Goal: Check status: Check status

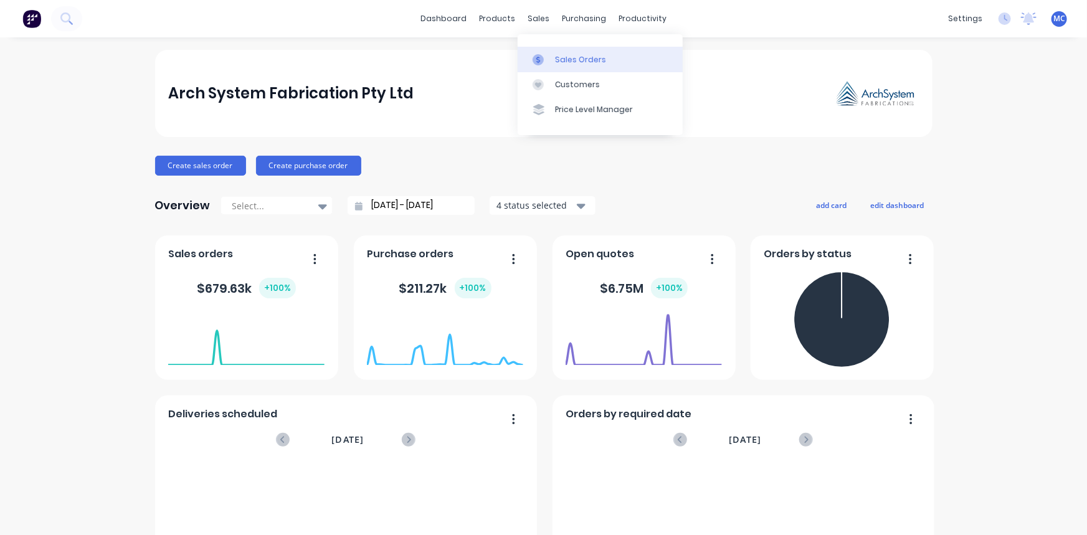
click at [561, 59] on div "Sales Orders" at bounding box center [580, 59] width 51 height 11
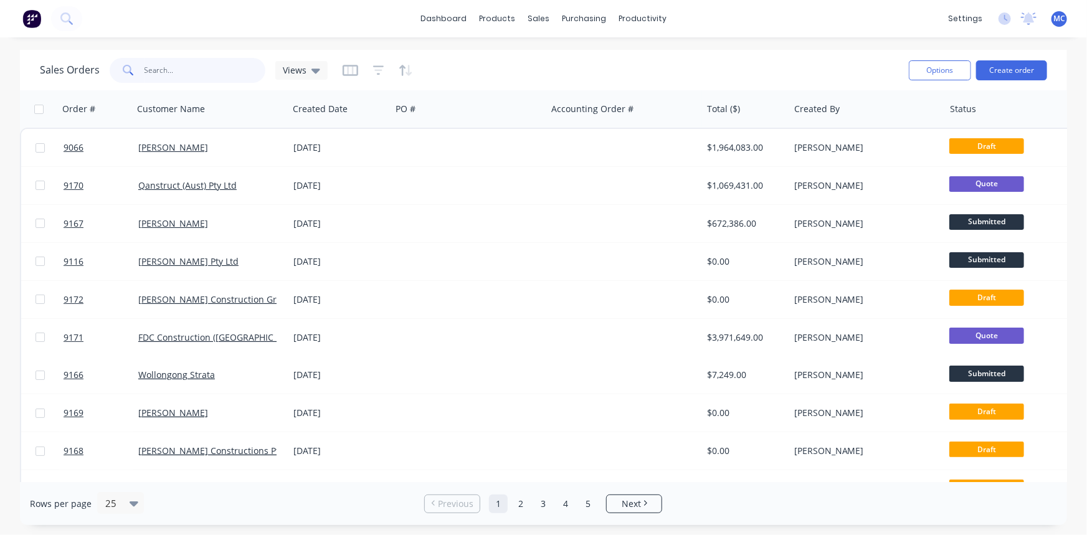
click at [177, 73] on input "text" at bounding box center [204, 70] width 121 height 25
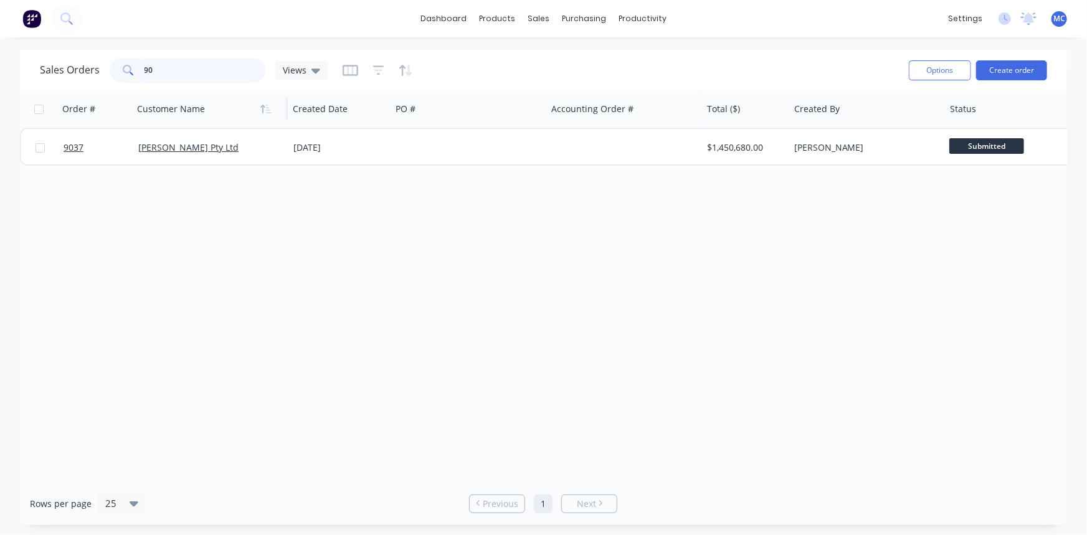
type input "9"
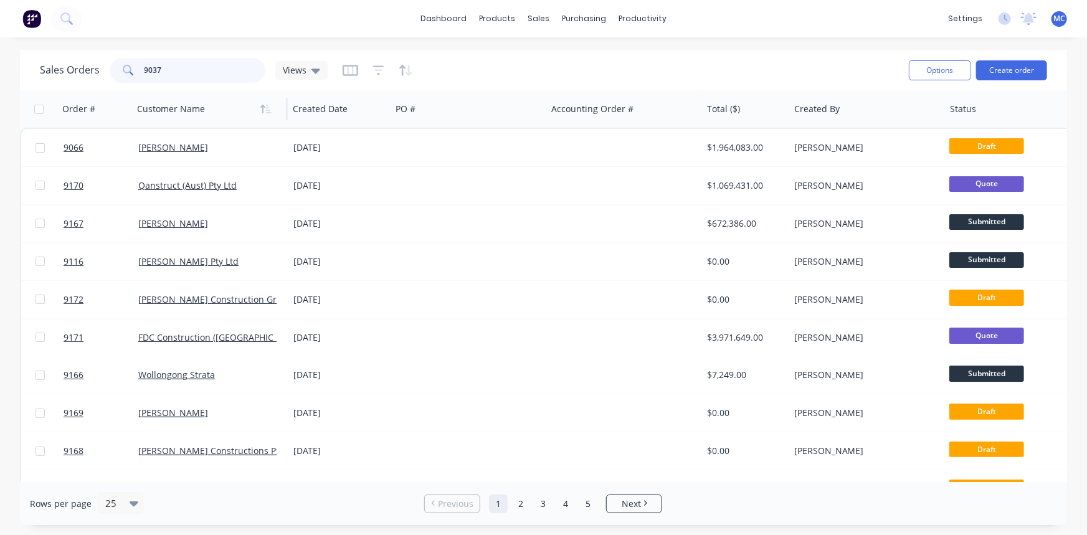
type input "9037"
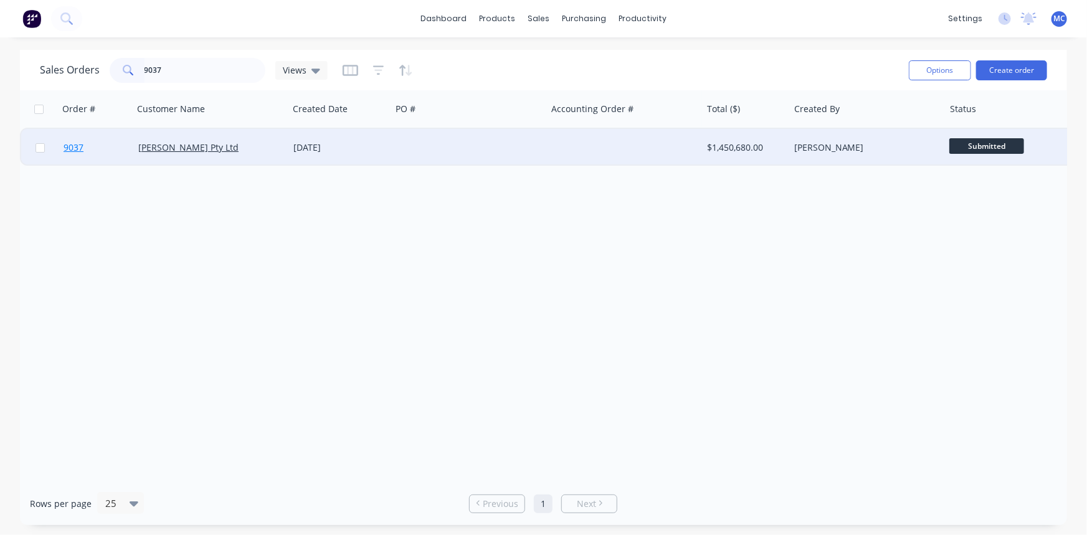
click at [69, 149] on span "9037" at bounding box center [74, 147] width 20 height 12
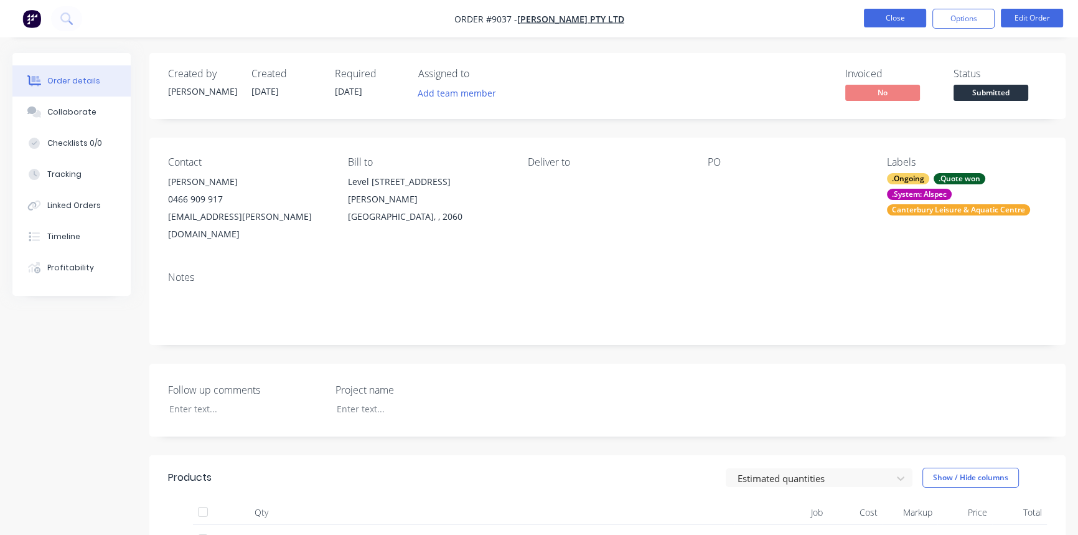
click at [898, 19] on button "Close" at bounding box center [895, 18] width 62 height 19
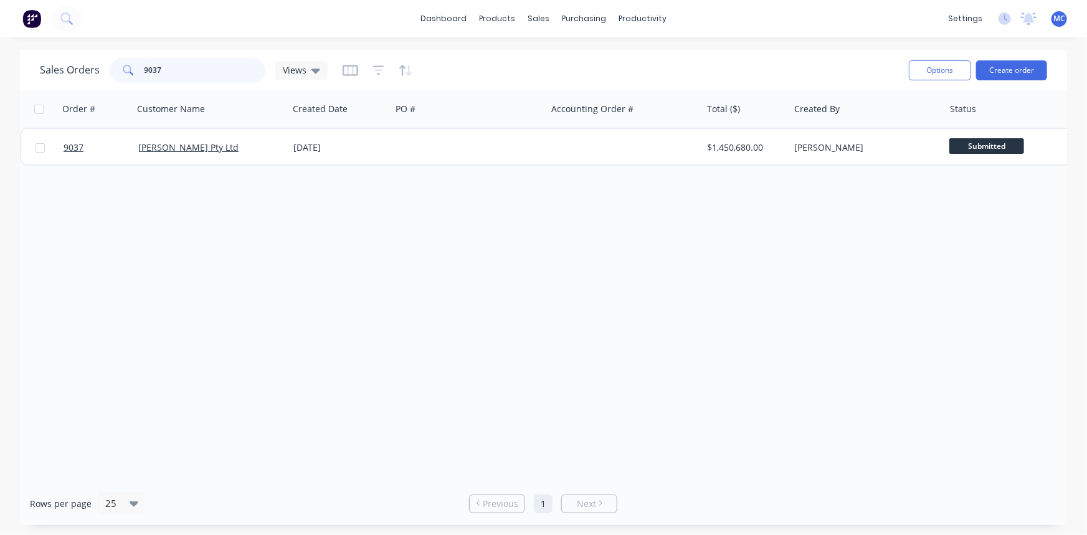
drag, startPoint x: 181, startPoint y: 68, endPoint x: 51, endPoint y: 93, distance: 132.0
click at [51, 93] on div "Sales Orders 9037 Views Options Create order Order # Customer Name Created Date…" at bounding box center [543, 287] width 1047 height 475
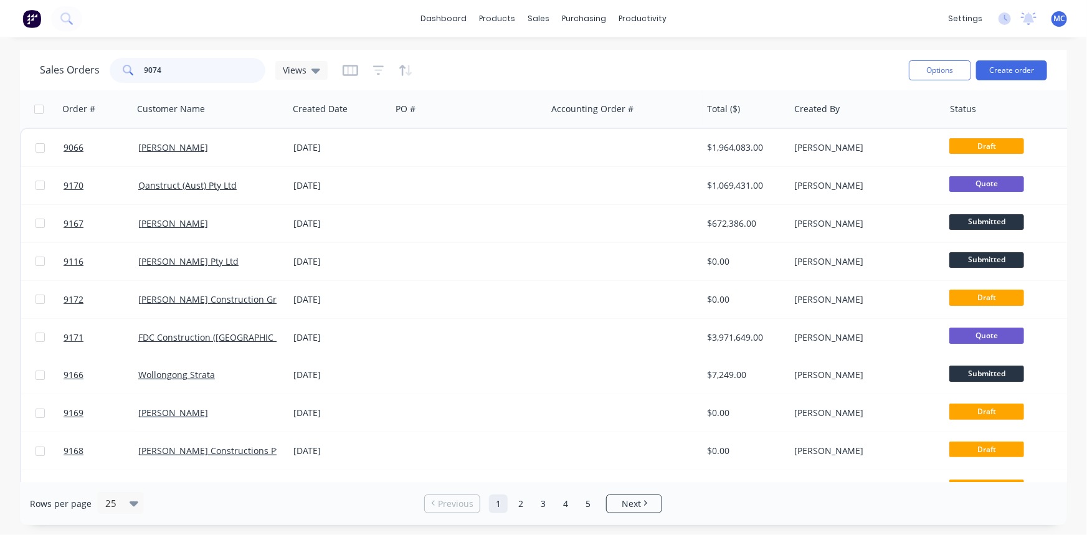
type input "9074"
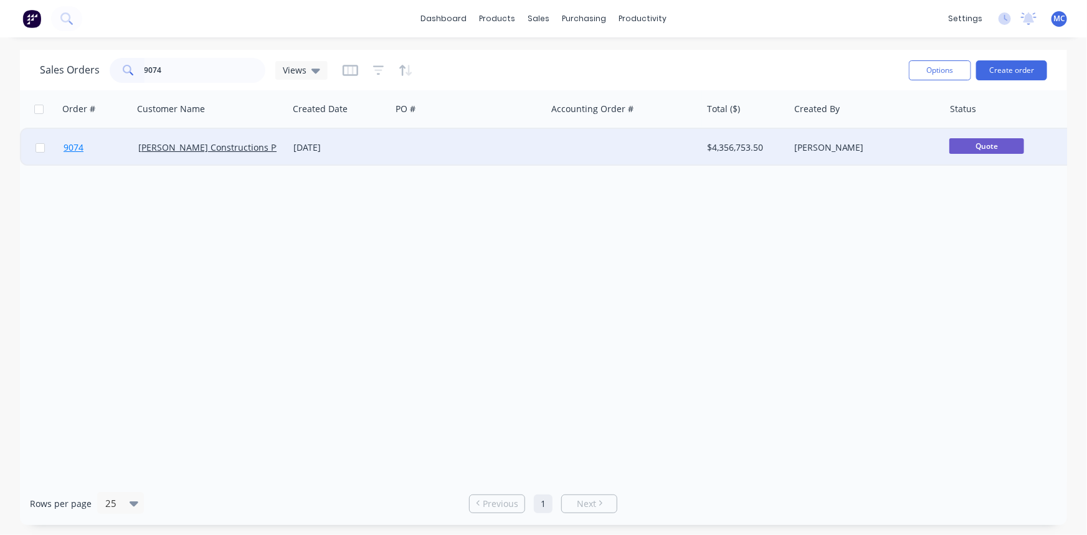
click at [74, 147] on span "9074" at bounding box center [74, 147] width 20 height 12
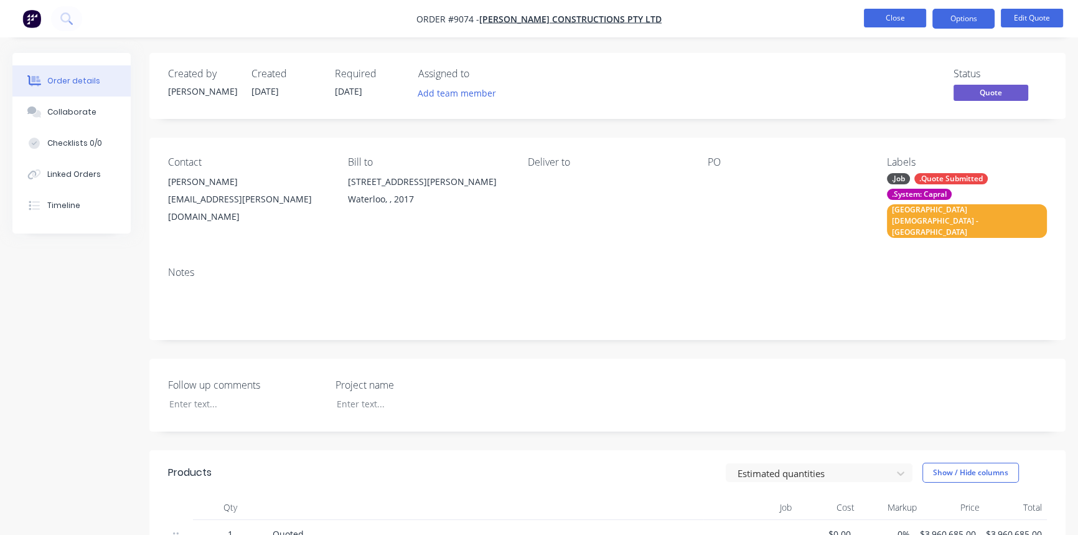
click at [887, 21] on button "Close" at bounding box center [895, 18] width 62 height 19
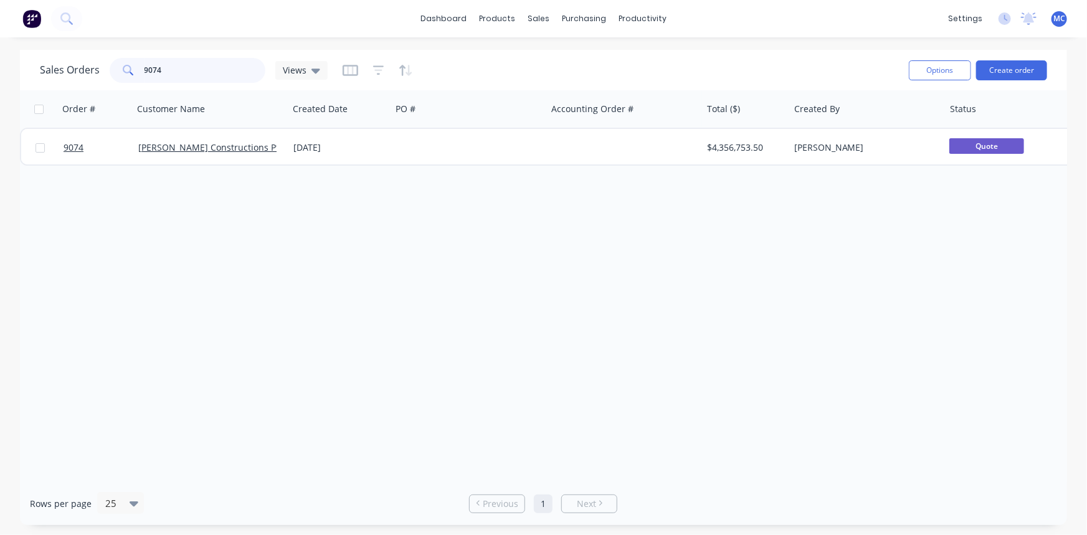
drag, startPoint x: 178, startPoint y: 68, endPoint x: 55, endPoint y: 89, distance: 124.5
click at [55, 89] on div "Sales Orders 9074 Views Options Create order" at bounding box center [543, 70] width 1047 height 40
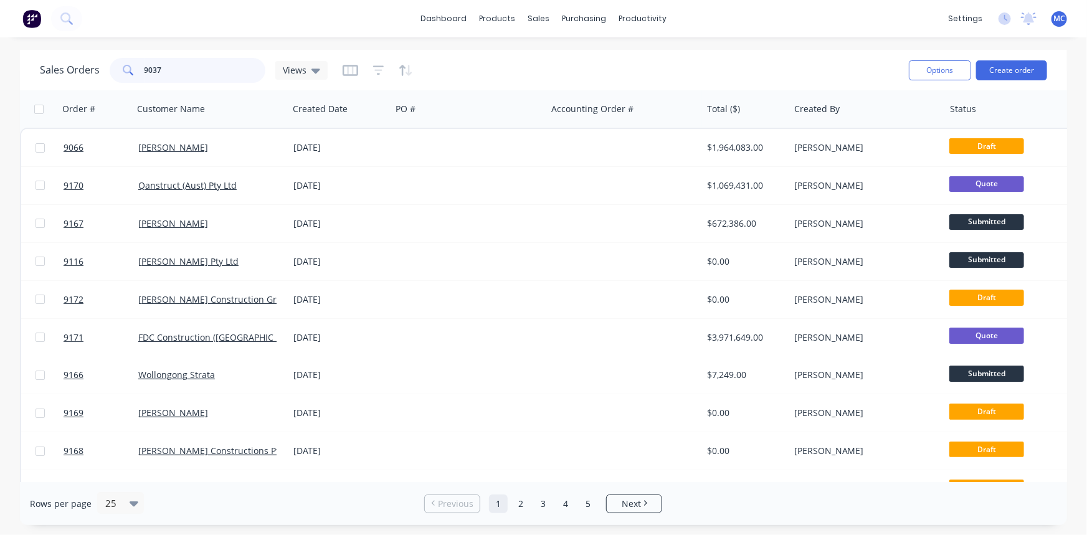
type input "9037"
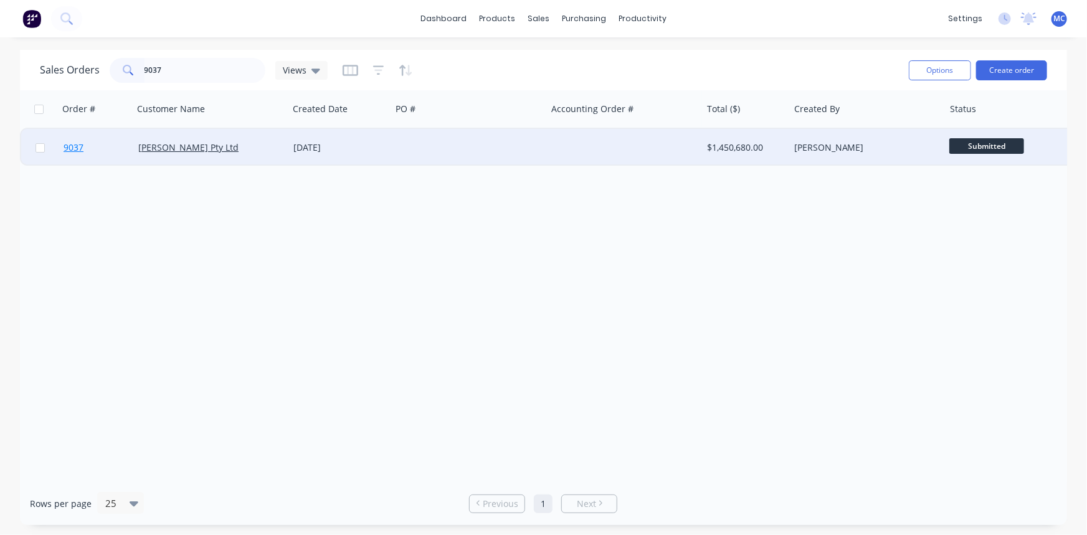
click at [68, 146] on span "9037" at bounding box center [74, 147] width 20 height 12
